Goal: Participate in discussion: Engage in conversation with other users on a specific topic

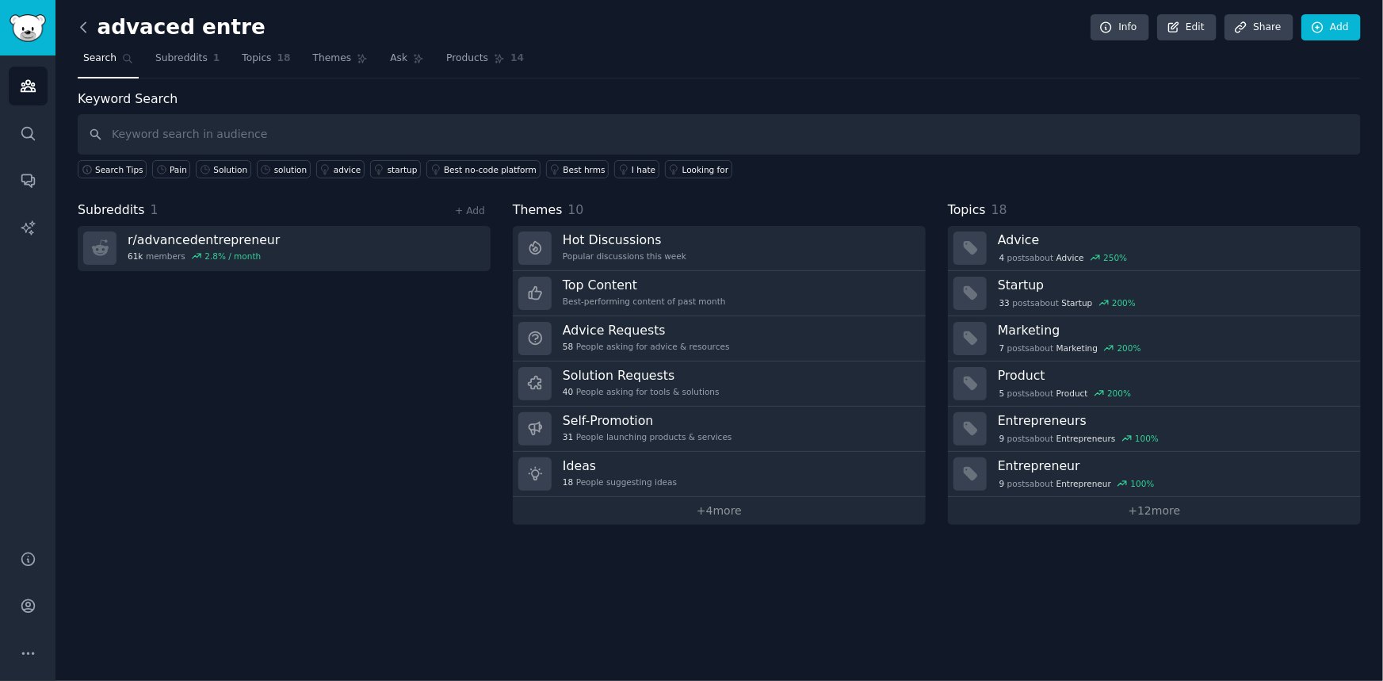
click at [86, 29] on icon at bounding box center [83, 27] width 17 height 17
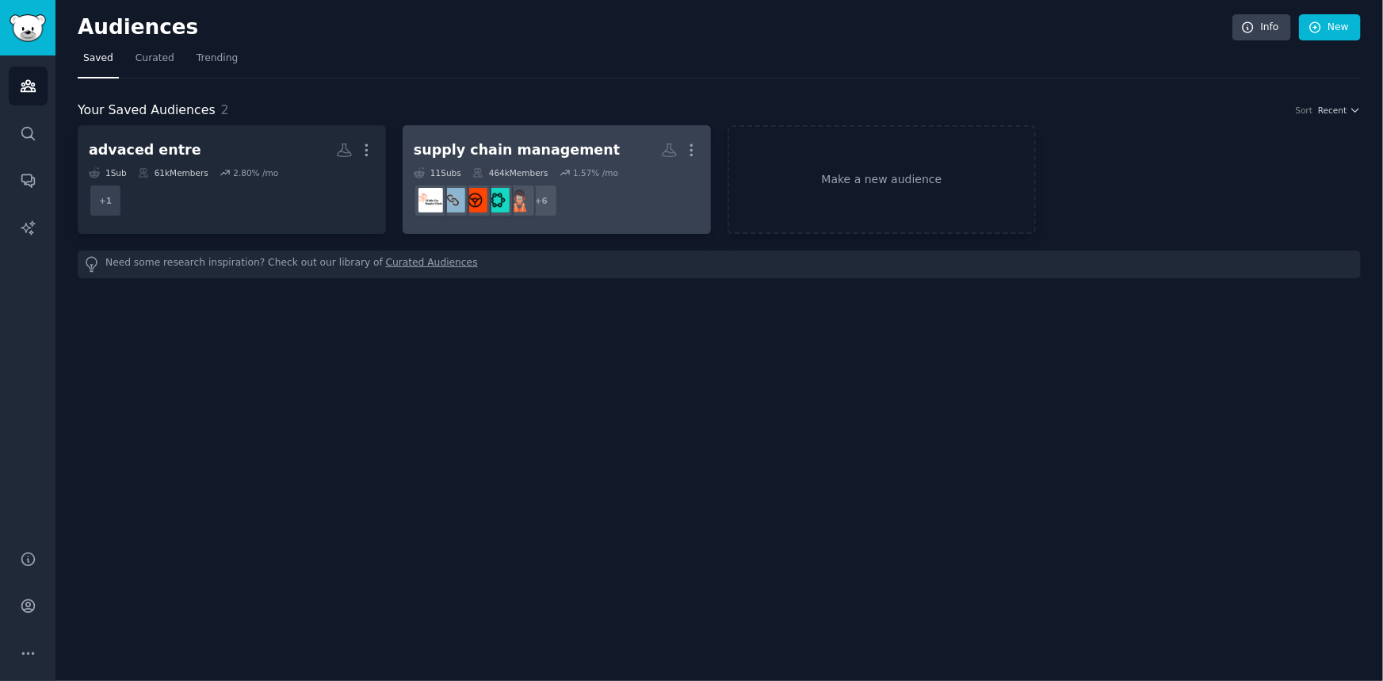
click at [597, 163] on h2 "supply chain management More" at bounding box center [557, 150] width 286 height 28
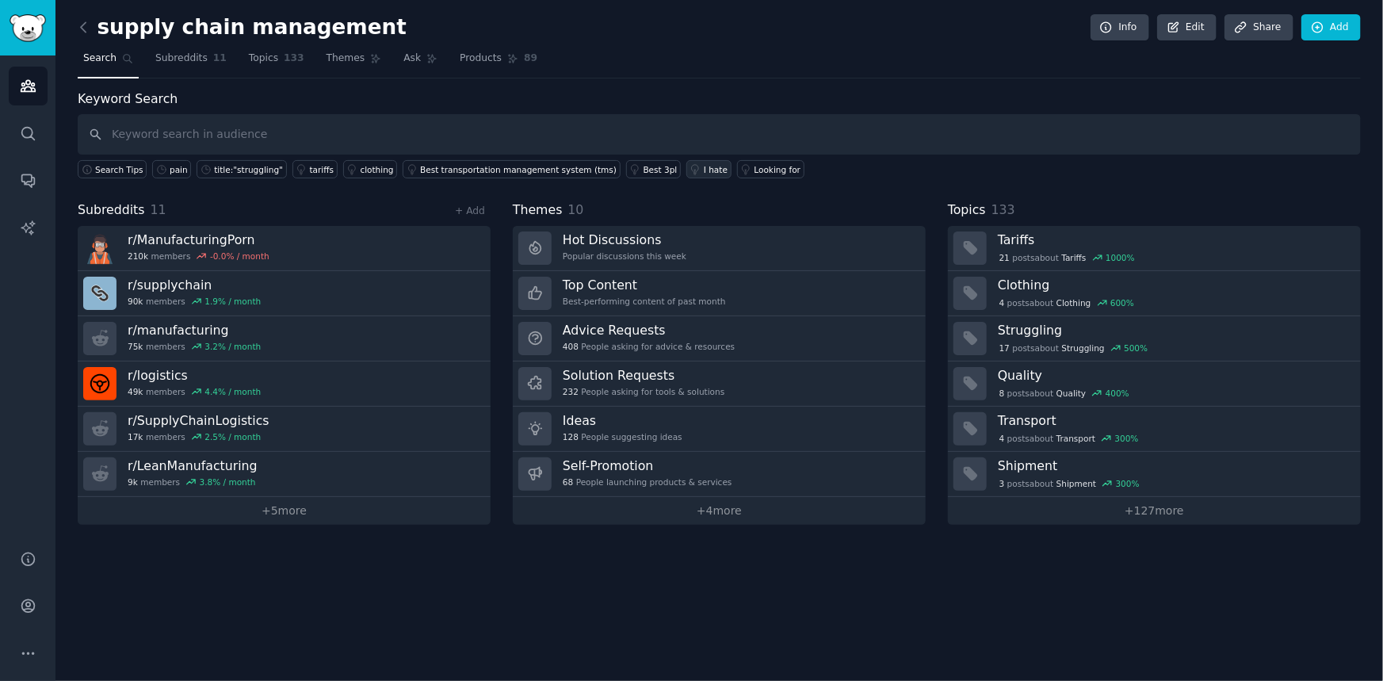
click at [686, 174] on link "I hate" at bounding box center [708, 169] width 45 height 18
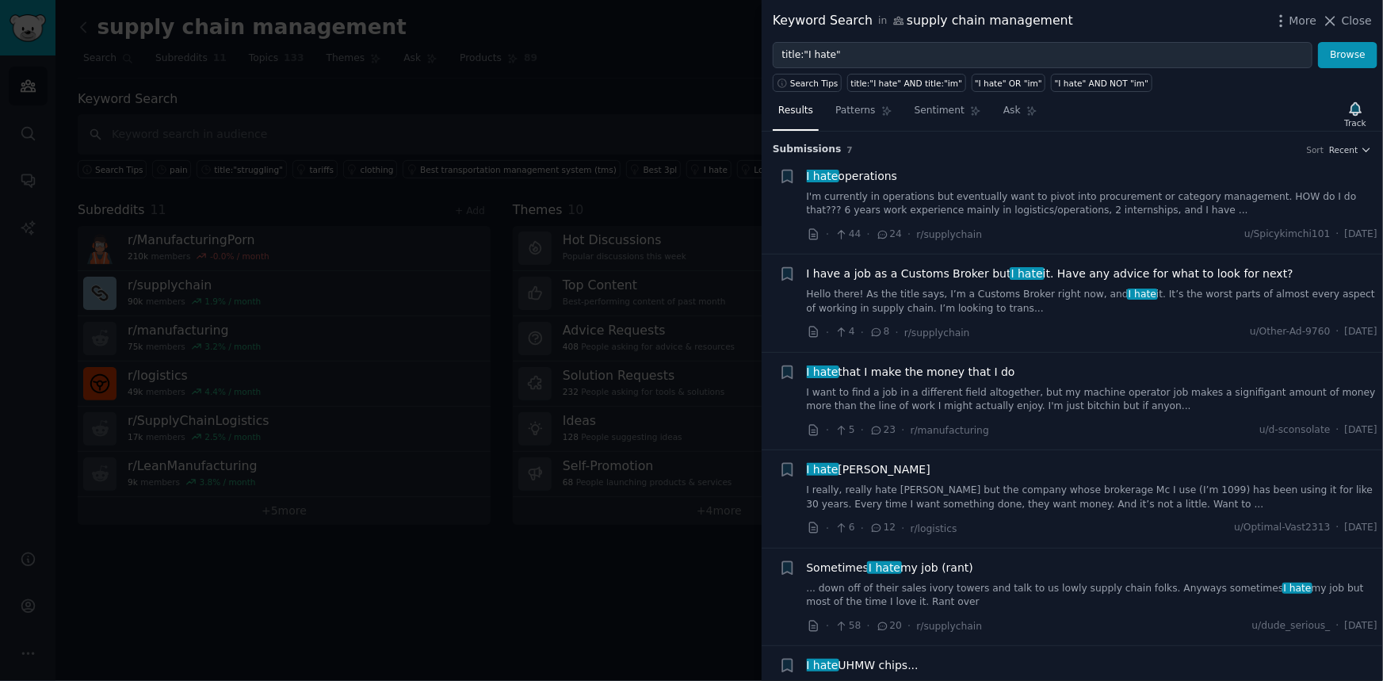
click at [1093, 197] on link "I'm currently in operations but eventually want to pivot into procurement or ca…" at bounding box center [1092, 204] width 571 height 28
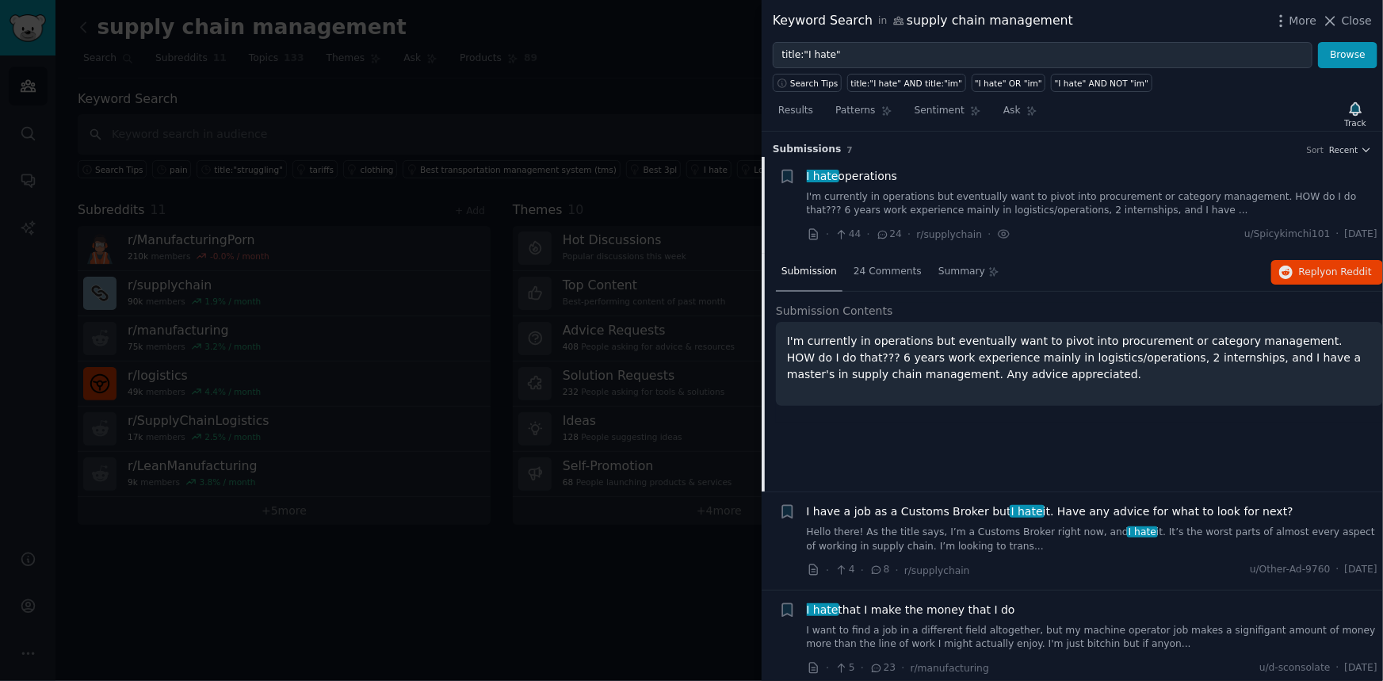
scroll to position [25, 0]
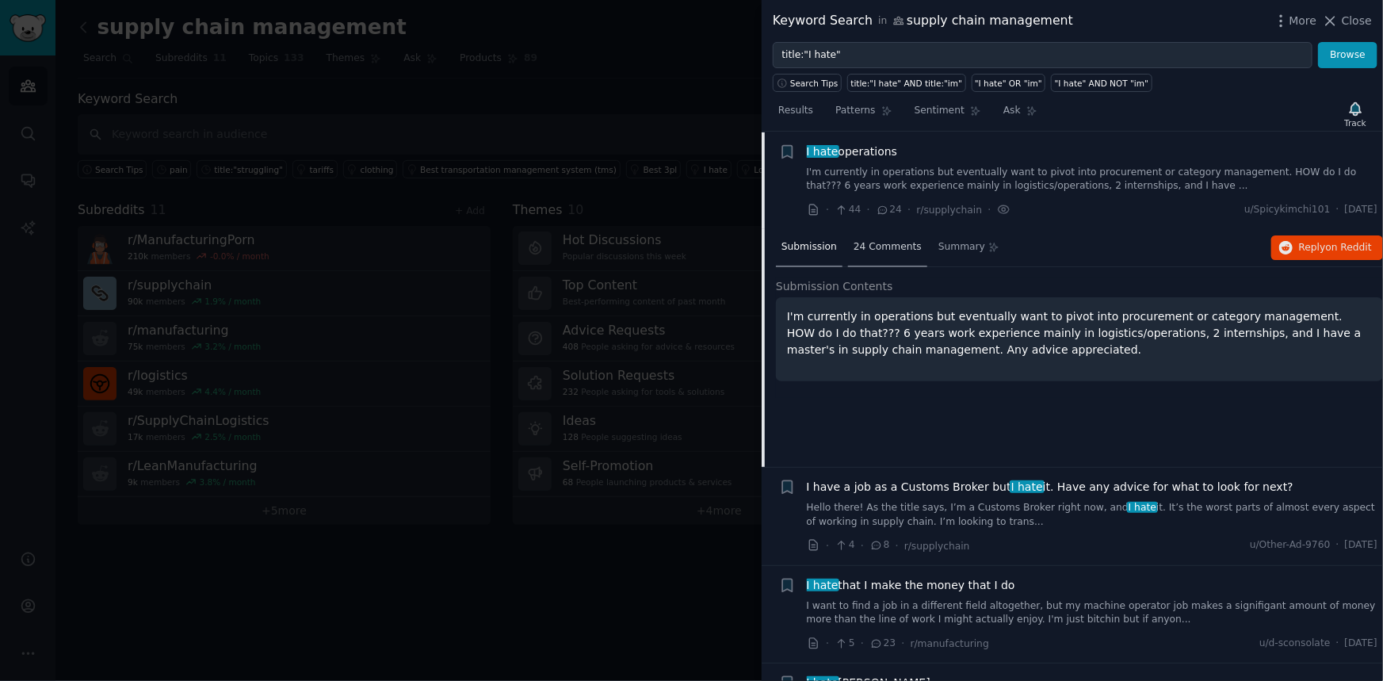
click at [895, 243] on span "24 Comments" at bounding box center [887, 247] width 68 height 14
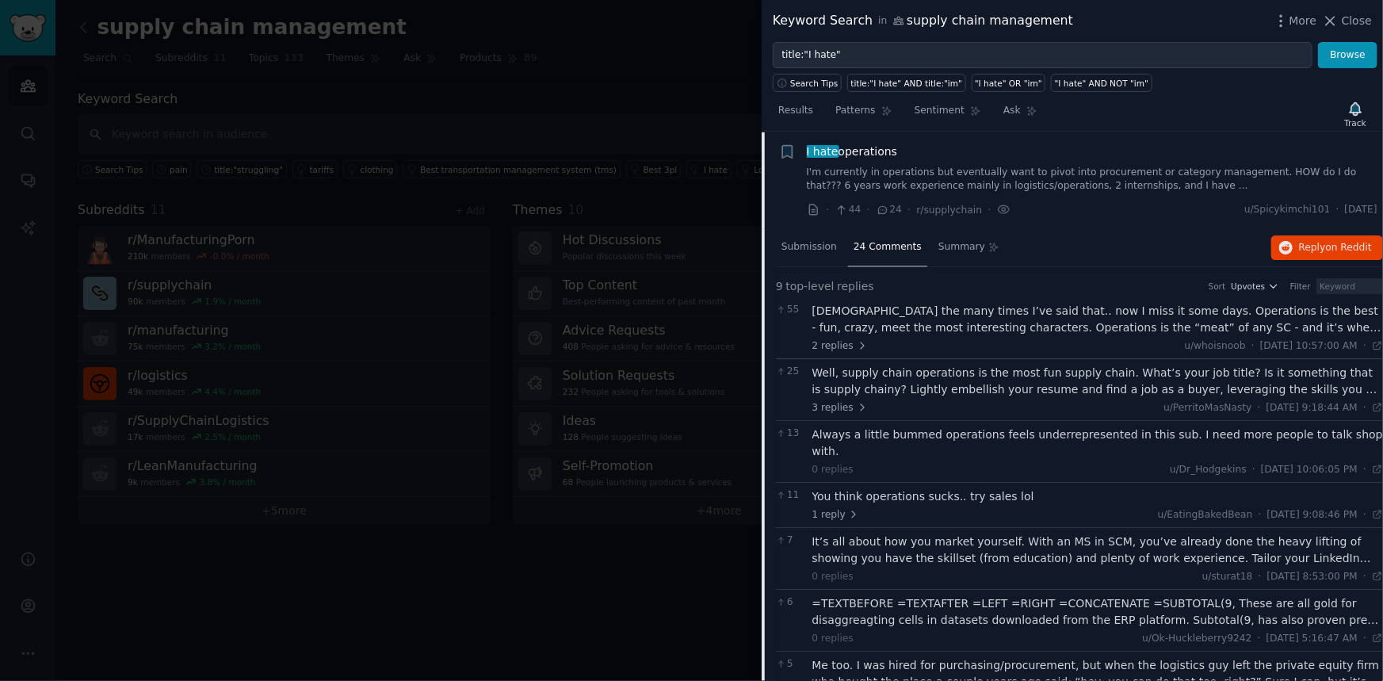
click at [672, 105] on div at bounding box center [691, 340] width 1383 height 681
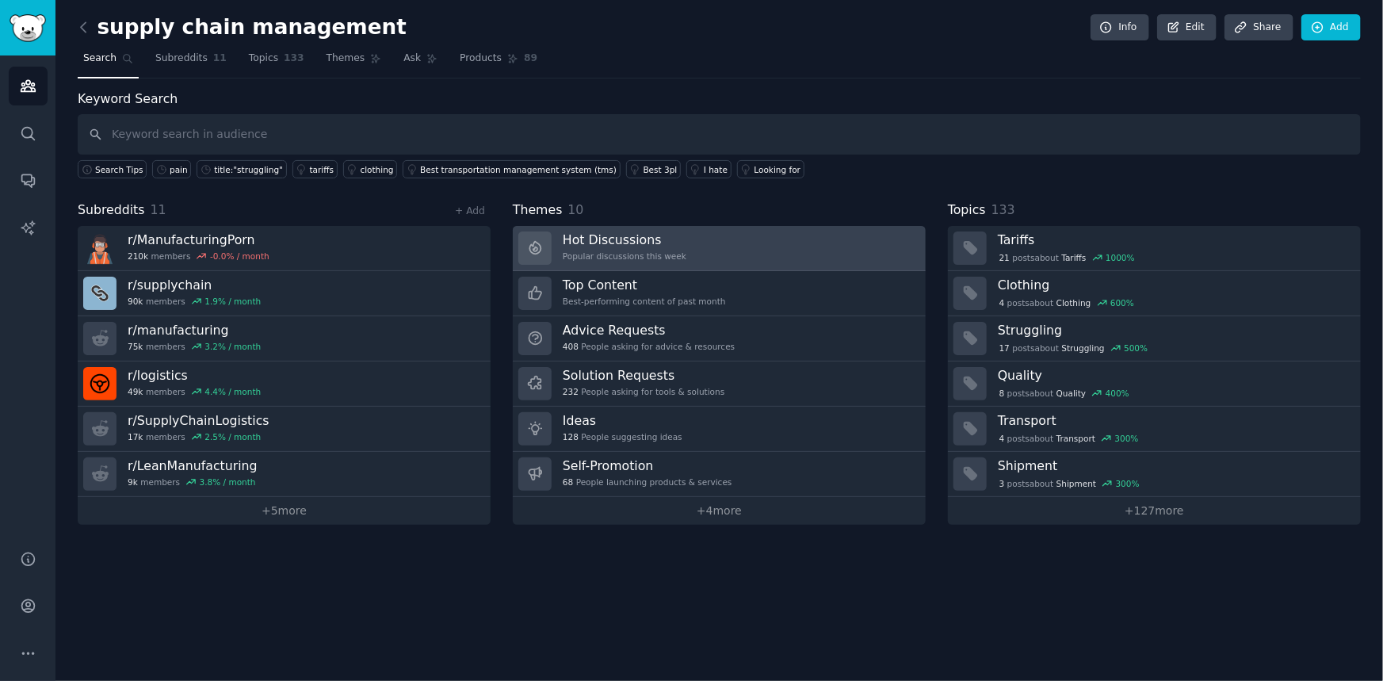
click at [660, 236] on h3 "Hot Discussions" at bounding box center [625, 239] width 124 height 17
